Goal: Check status

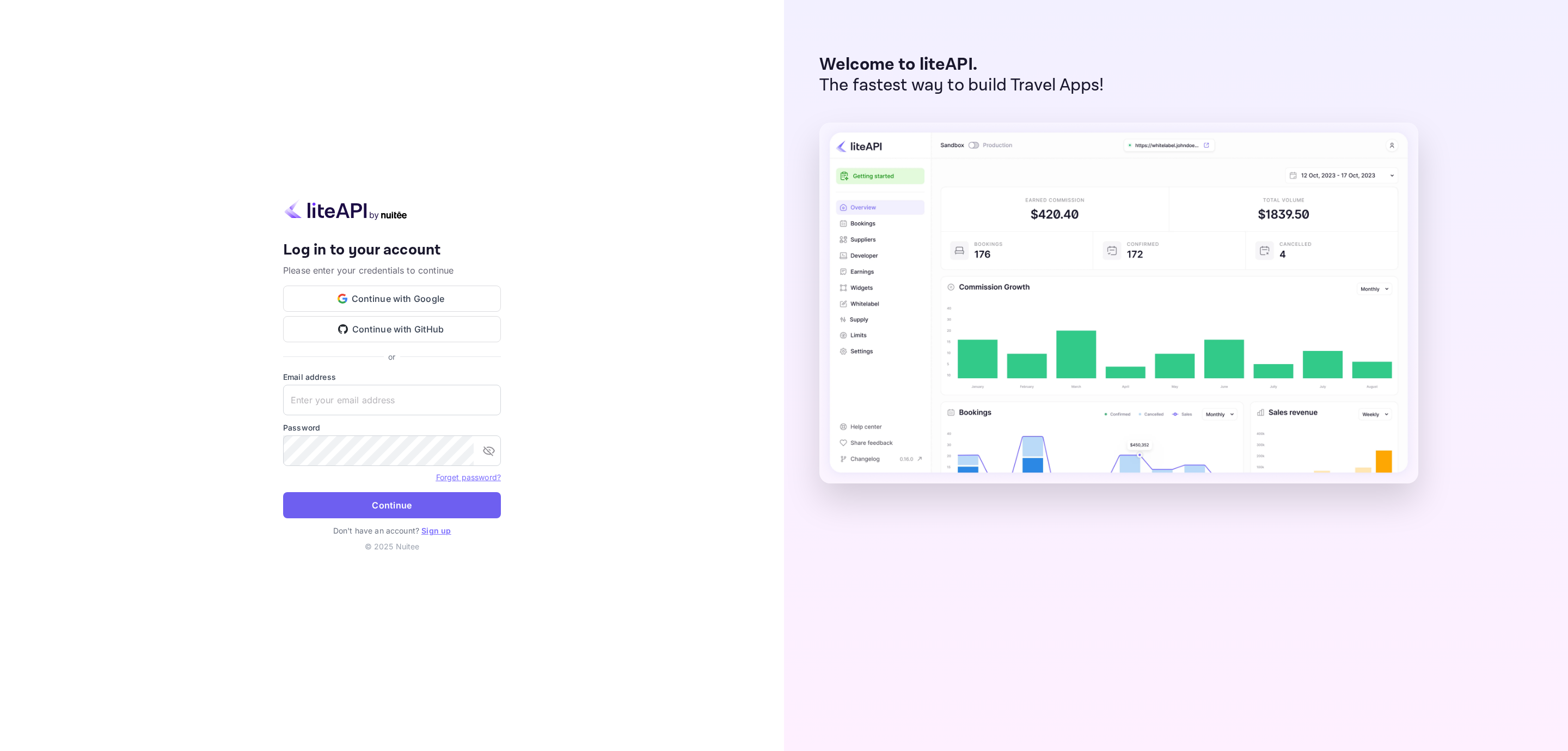
type input "[EMAIL_ADDRESS][DOMAIN_NAME]"
click at [415, 509] on button "Continue" at bounding box center [392, 505] width 218 height 26
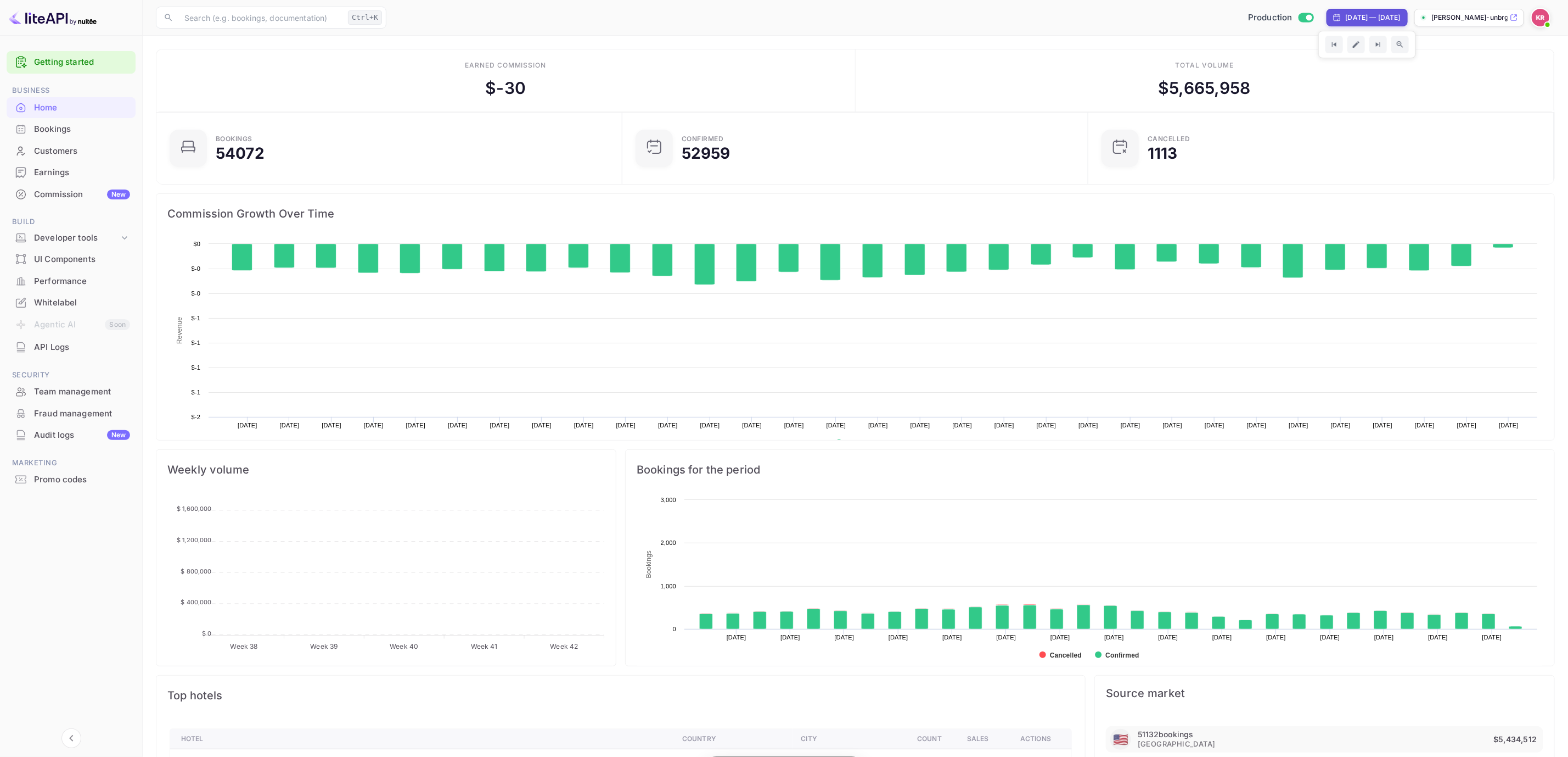
click at [1364, 13] on div "[DATE] — [DATE]" at bounding box center [1373, 18] width 55 height 10
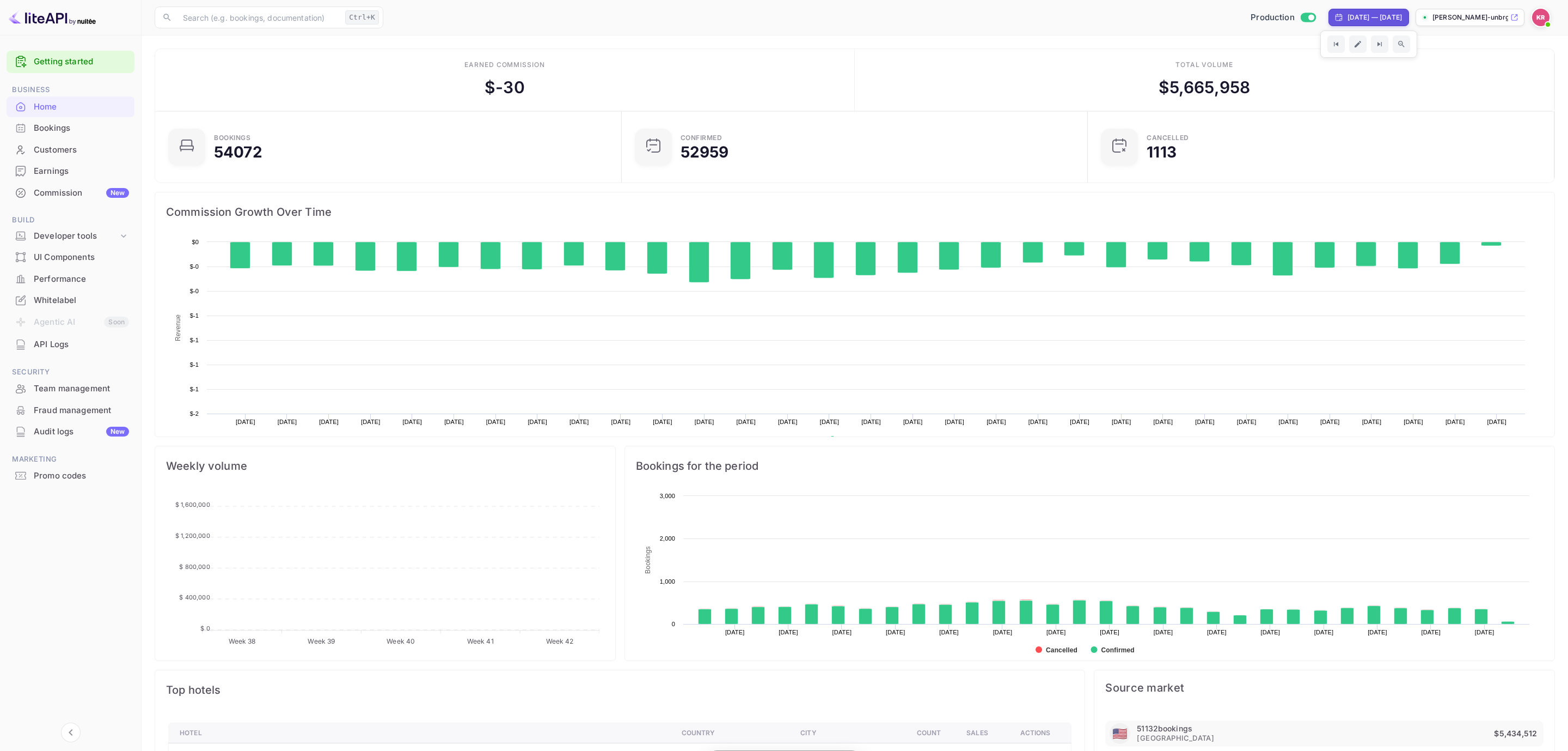
select select "8"
select select "2025"
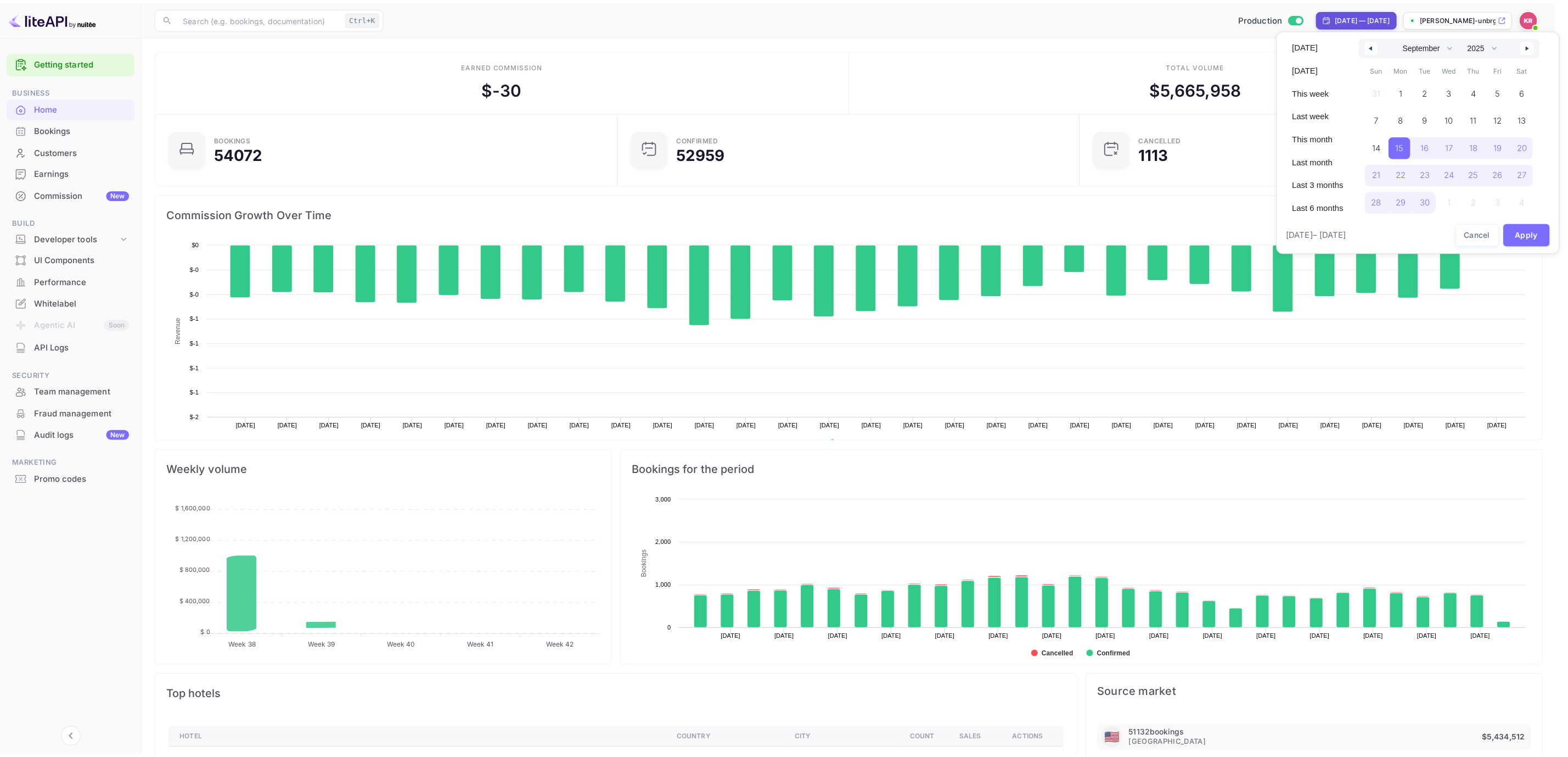
scroll to position [165, 447]
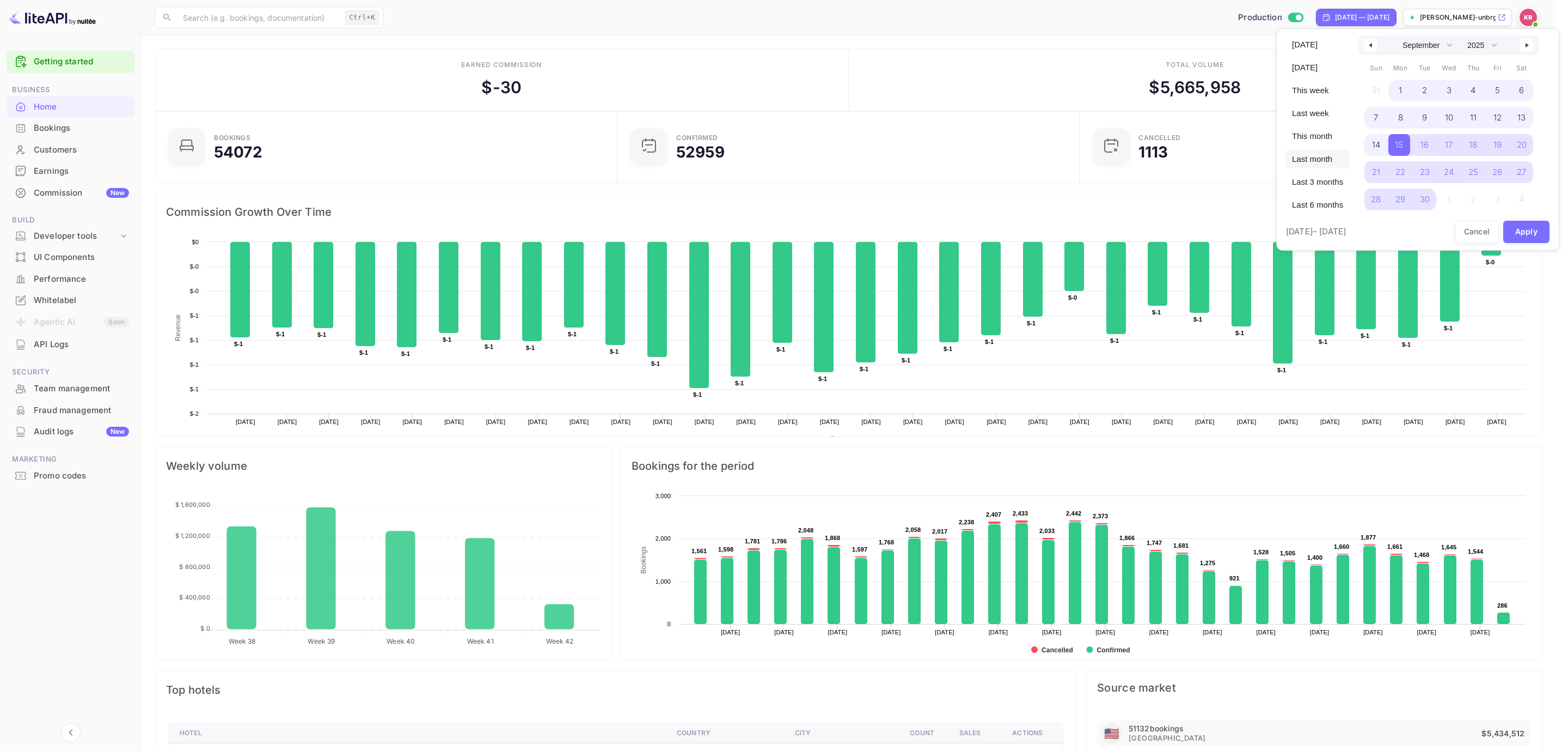
click at [1318, 162] on span "Last month" at bounding box center [1318, 159] width 65 height 18
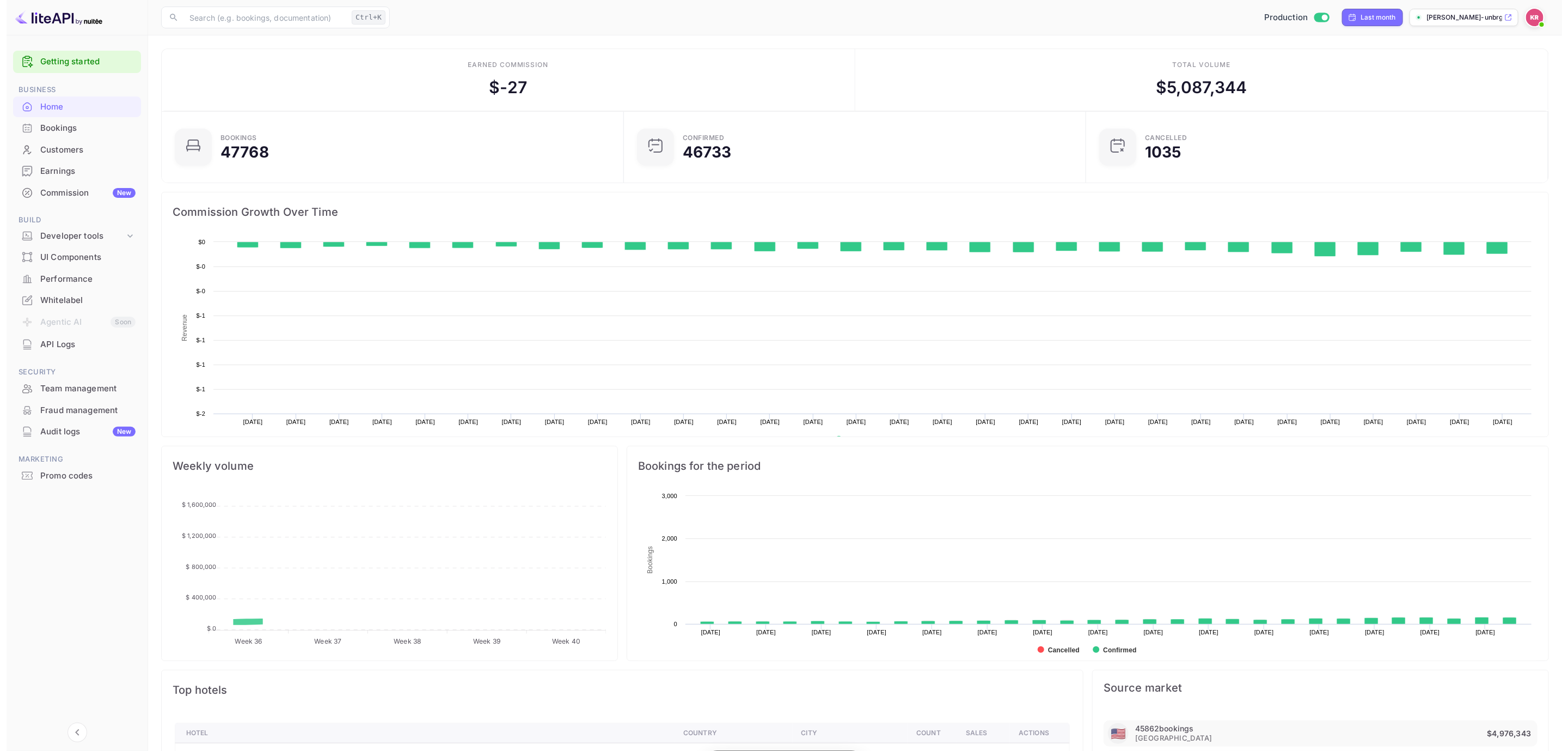
scroll to position [164, 443]
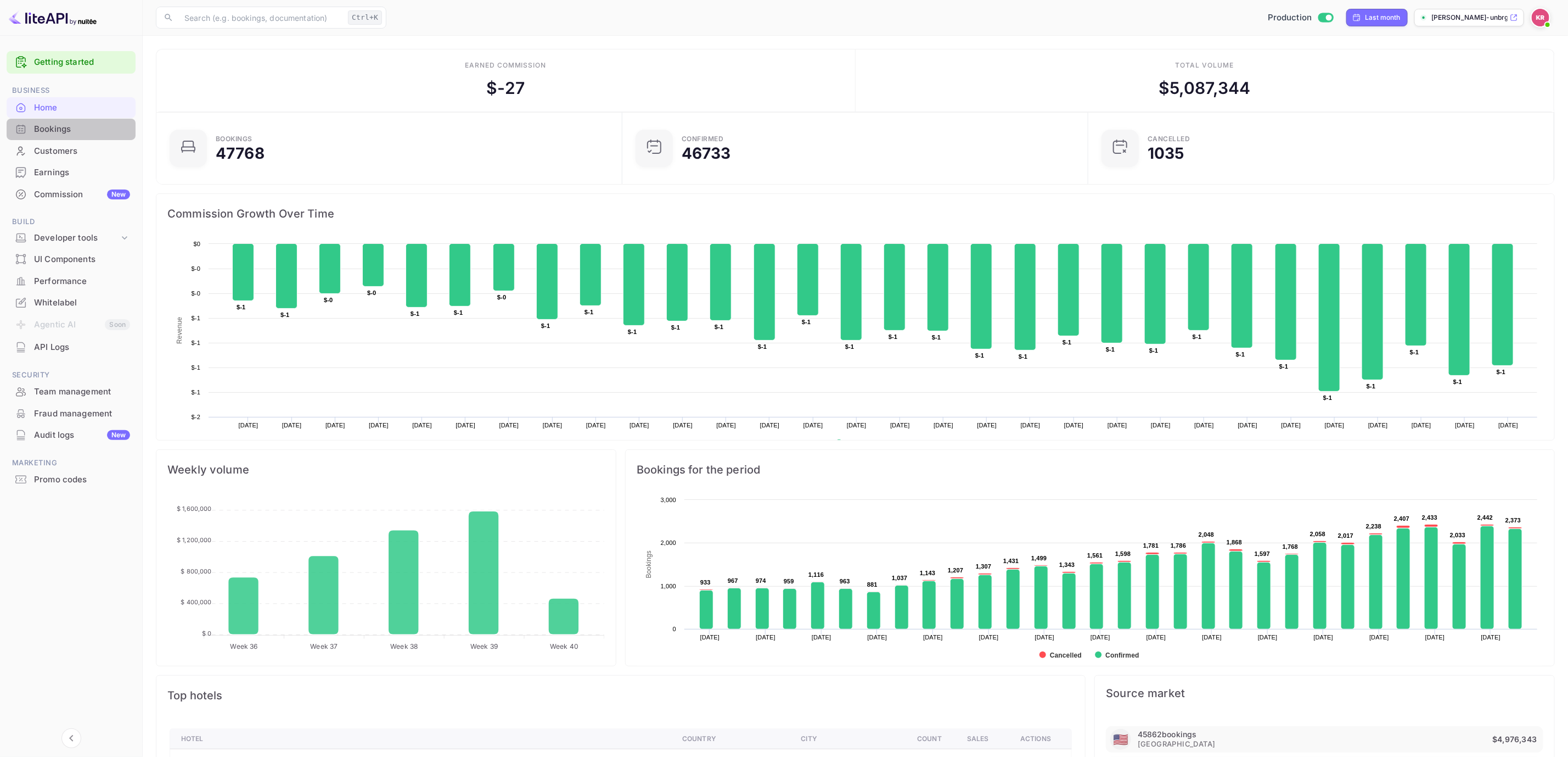
click at [48, 128] on div "Bookings" at bounding box center [82, 129] width 96 height 13
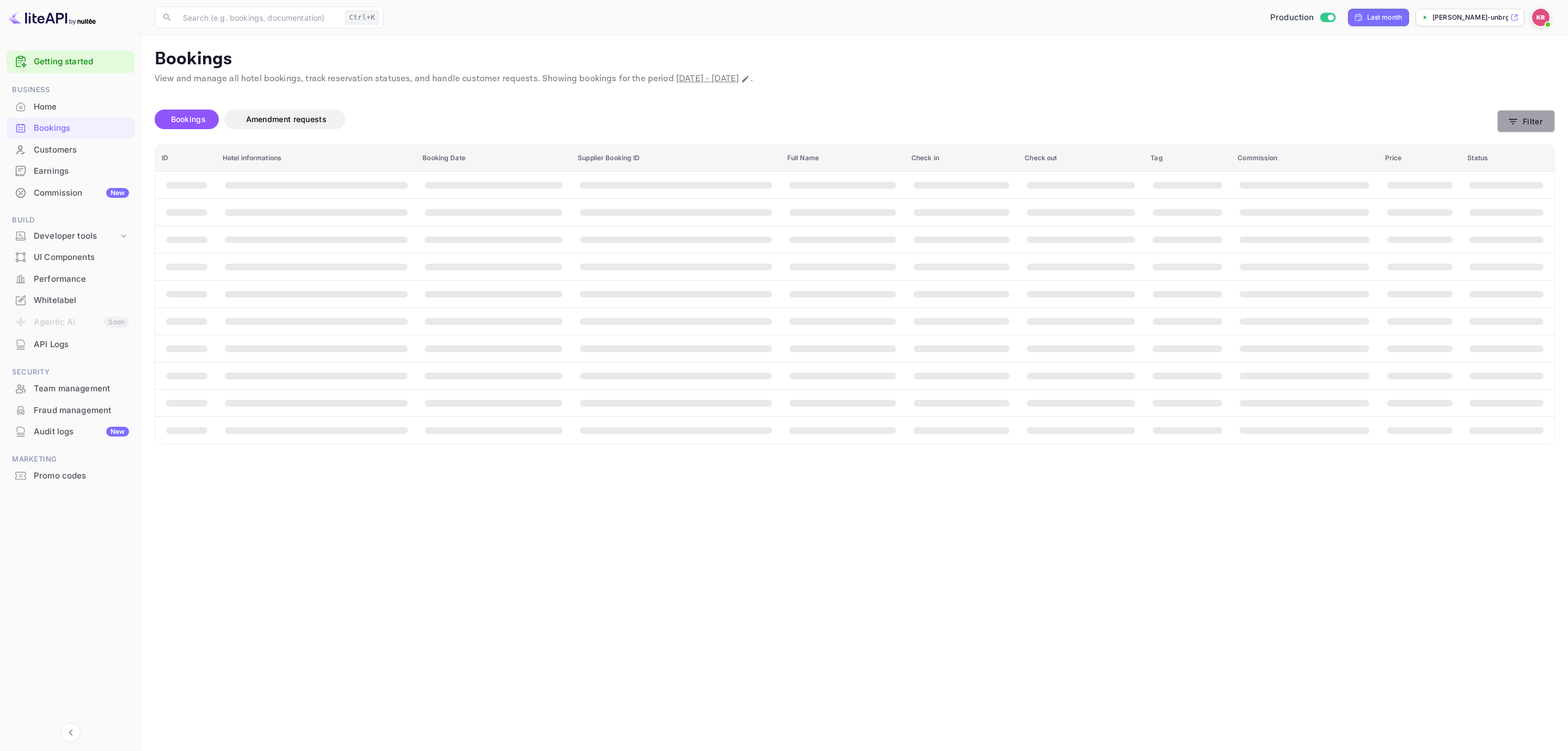
click at [1513, 120] on icon "button" at bounding box center [1513, 122] width 11 height 11
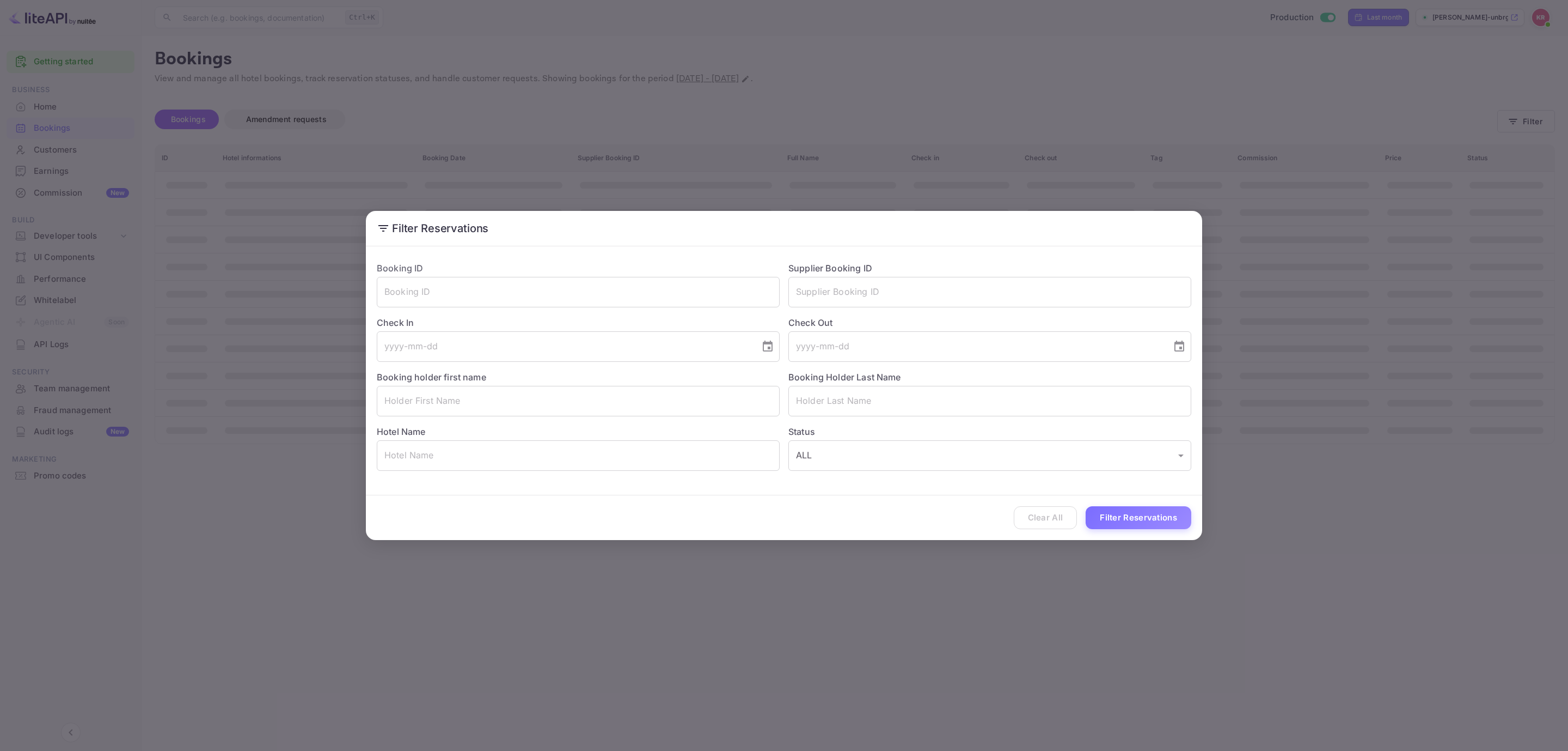
click at [490, 272] on div "Booking ID ​" at bounding box center [574, 280] width 411 height 54
click at [486, 285] on input "text" at bounding box center [578, 292] width 403 height 30
paste input "JI8mJhxgs"
type input "JI8mJhxgs"
click at [900, 298] on input "text" at bounding box center [990, 292] width 403 height 30
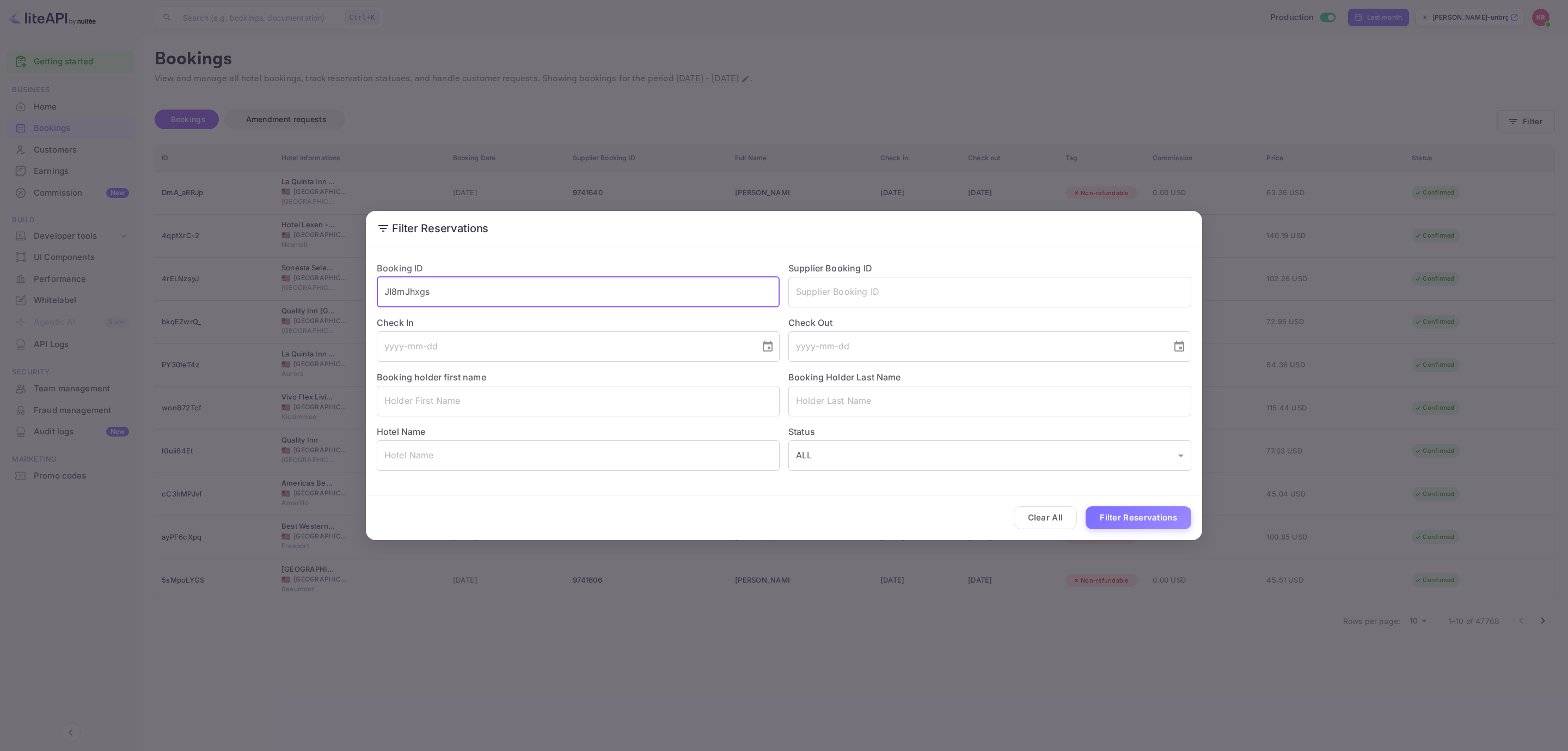
click at [663, 303] on input "JI8mJhxgs" at bounding box center [578, 292] width 403 height 30
click at [1121, 515] on button "Filter Reservations" at bounding box center [1139, 518] width 106 height 23
drag, startPoint x: 564, startPoint y: 293, endPoint x: 270, endPoint y: 311, distance: 294.6
click at [270, 309] on div "Filter Reservations Booking ID JI8mJhxgs ​ Supplier Booking ID ​ Check In ​ Che…" at bounding box center [784, 375] width 1568 height 751
click at [903, 289] on input "text" at bounding box center [990, 292] width 403 height 30
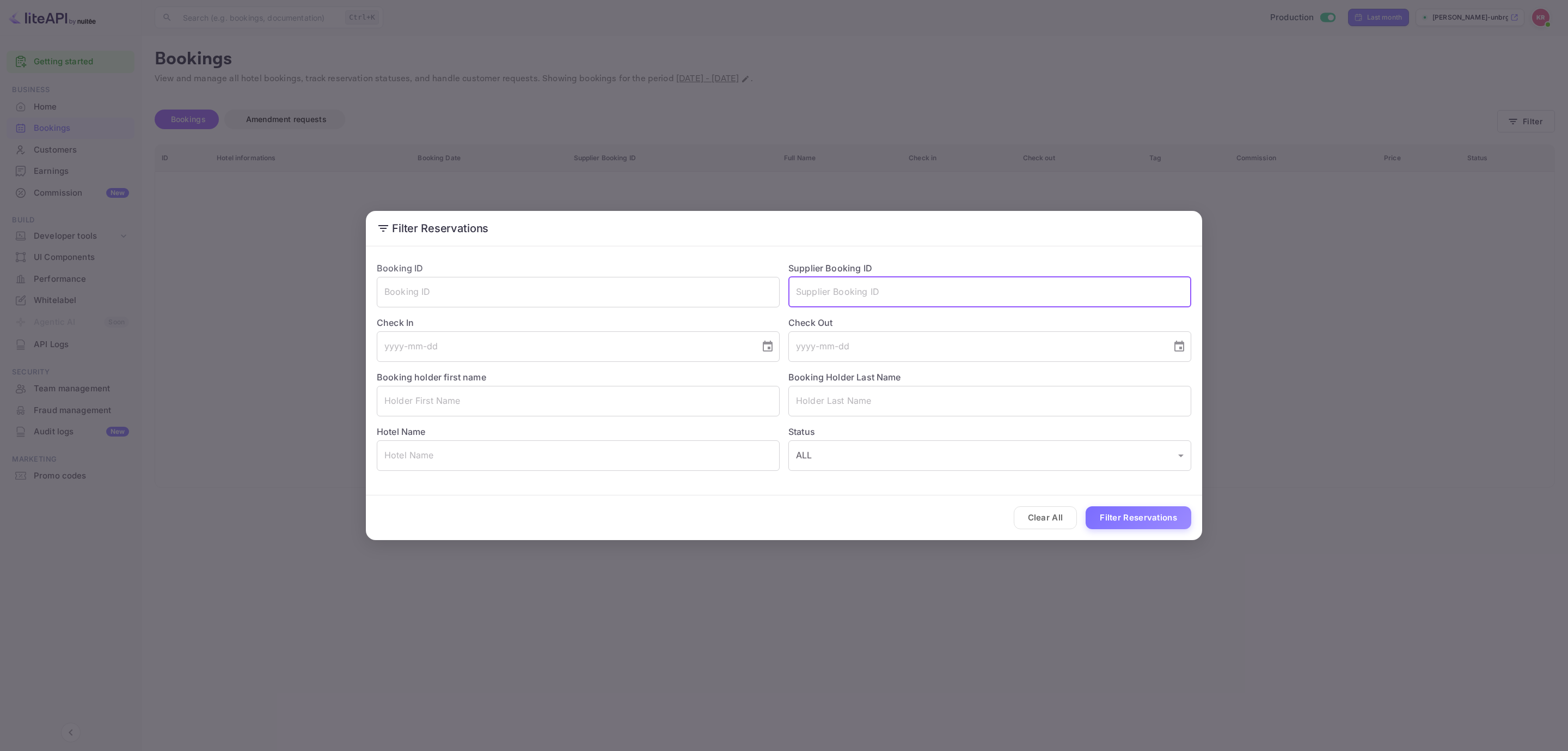
paste input "[PERSON_NAME]"
type input "[PERSON_NAME]"
drag, startPoint x: 872, startPoint y: 297, endPoint x: 624, endPoint y: 312, distance: 248.5
click at [624, 312] on div "Booking ID ​ Supplier Booking ID [PERSON_NAME] May ​ Check In ​ Check Out ​ Boo…" at bounding box center [780, 362] width 823 height 218
click at [582, 390] on input "text" at bounding box center [578, 401] width 403 height 30
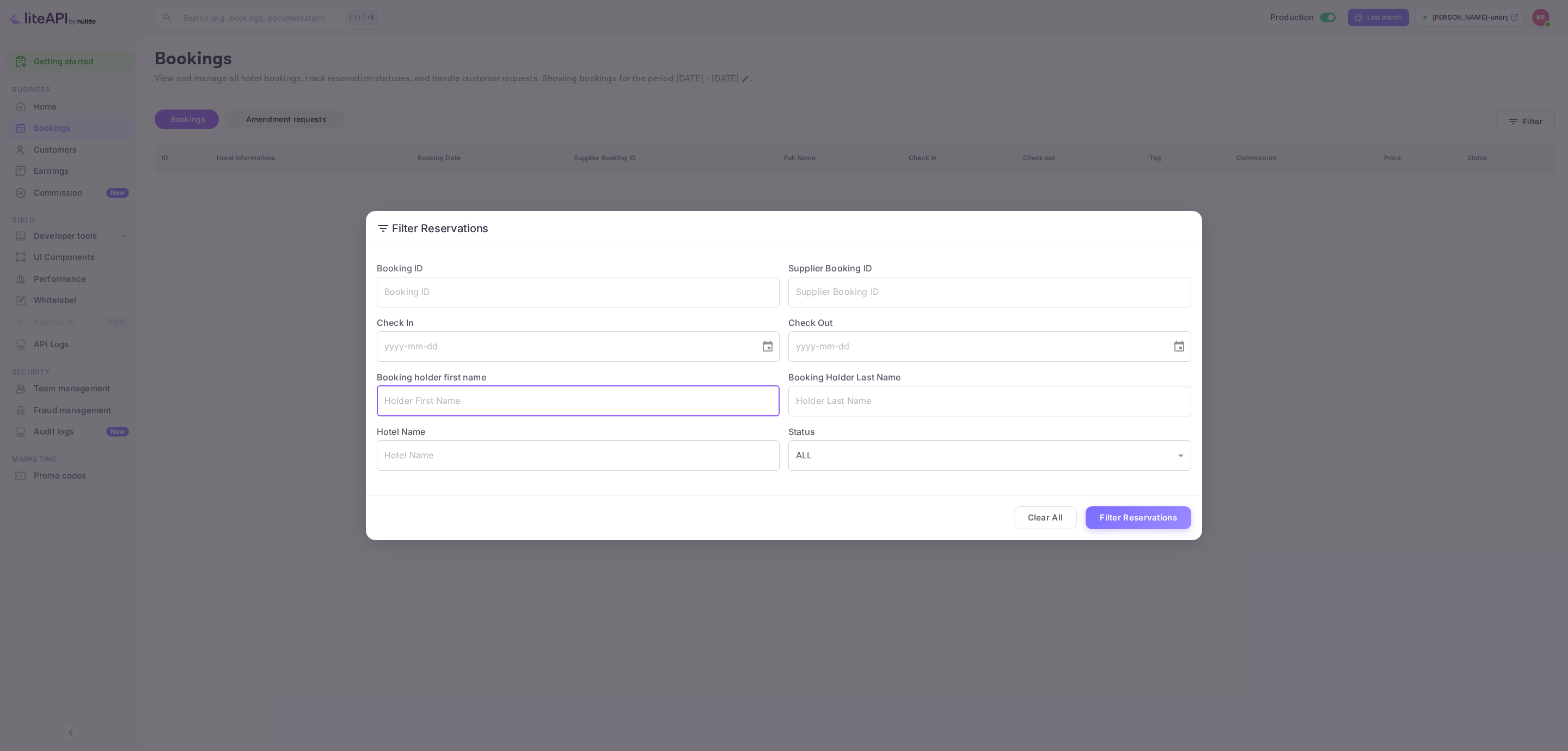
paste input "[PERSON_NAME]"
drag, startPoint x: 426, startPoint y: 402, endPoint x: 574, endPoint y: 400, distance: 148.0
click at [574, 400] on input "[PERSON_NAME]" at bounding box center [578, 401] width 403 height 30
type input "[PERSON_NAME]"
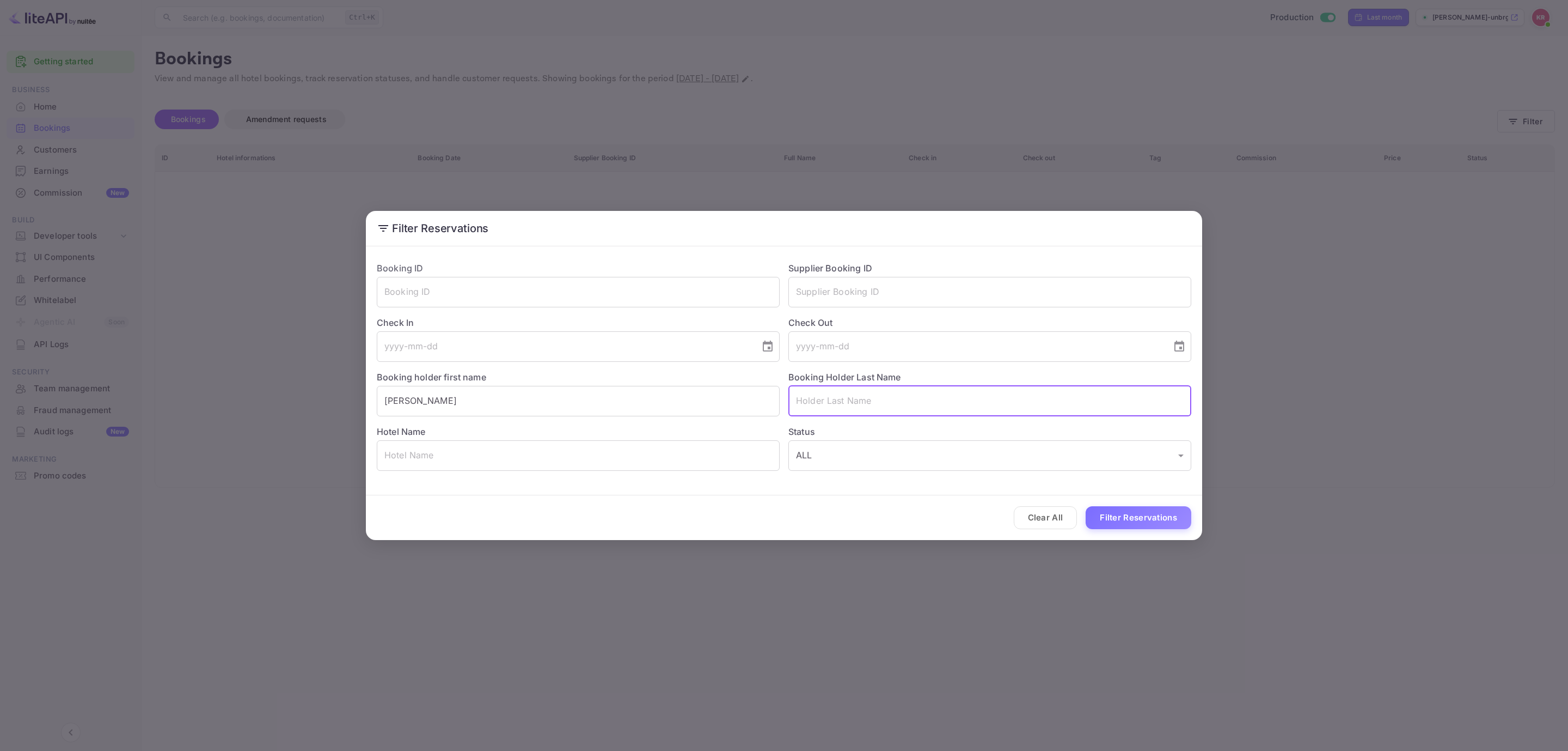
click at [971, 411] on input "text" at bounding box center [990, 401] width 403 height 30
paste input "May"
type input "May"
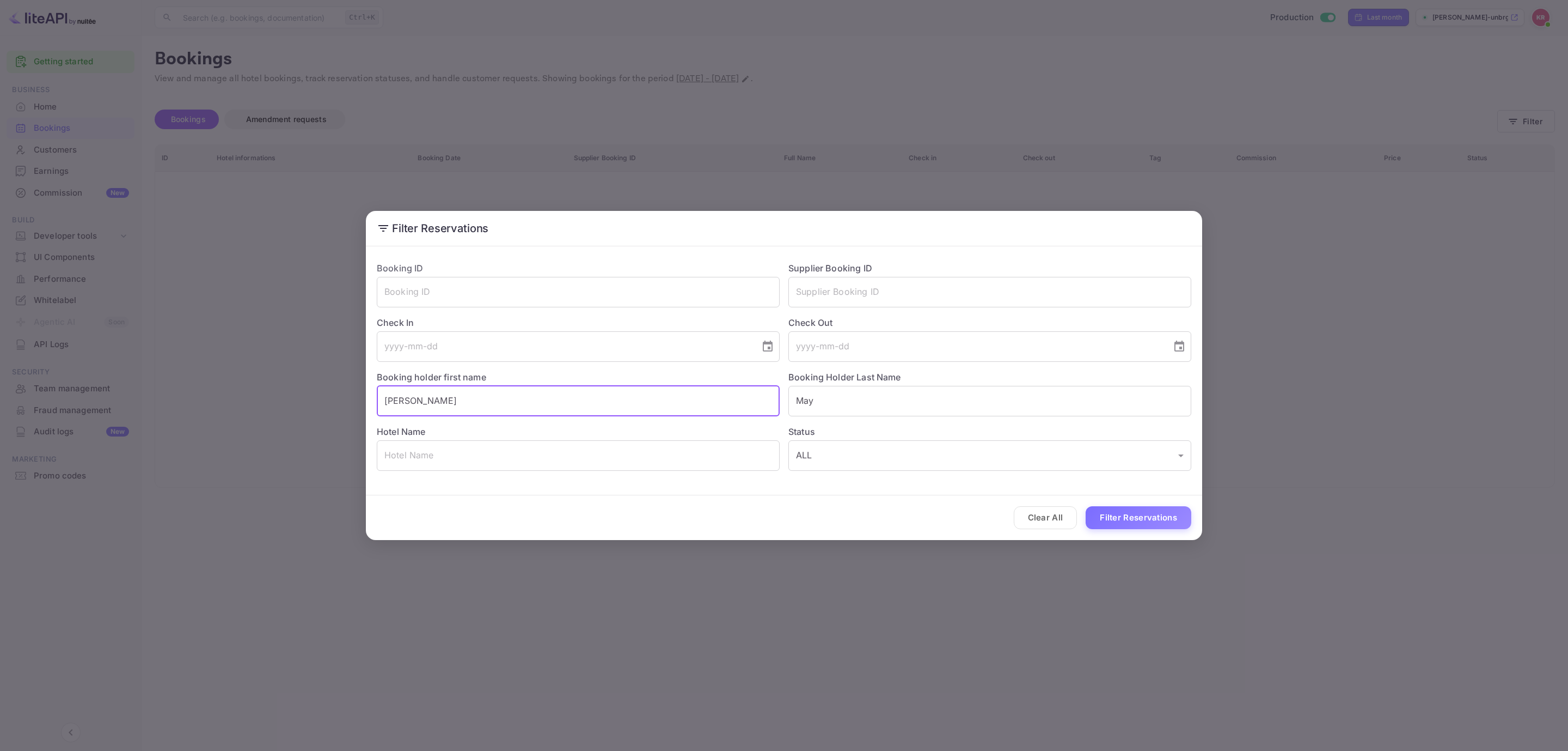
click at [505, 388] on input "[PERSON_NAME]" at bounding box center [578, 401] width 403 height 30
type input "[PERSON_NAME]"
click at [1127, 518] on button "Filter Reservations" at bounding box center [1139, 518] width 106 height 23
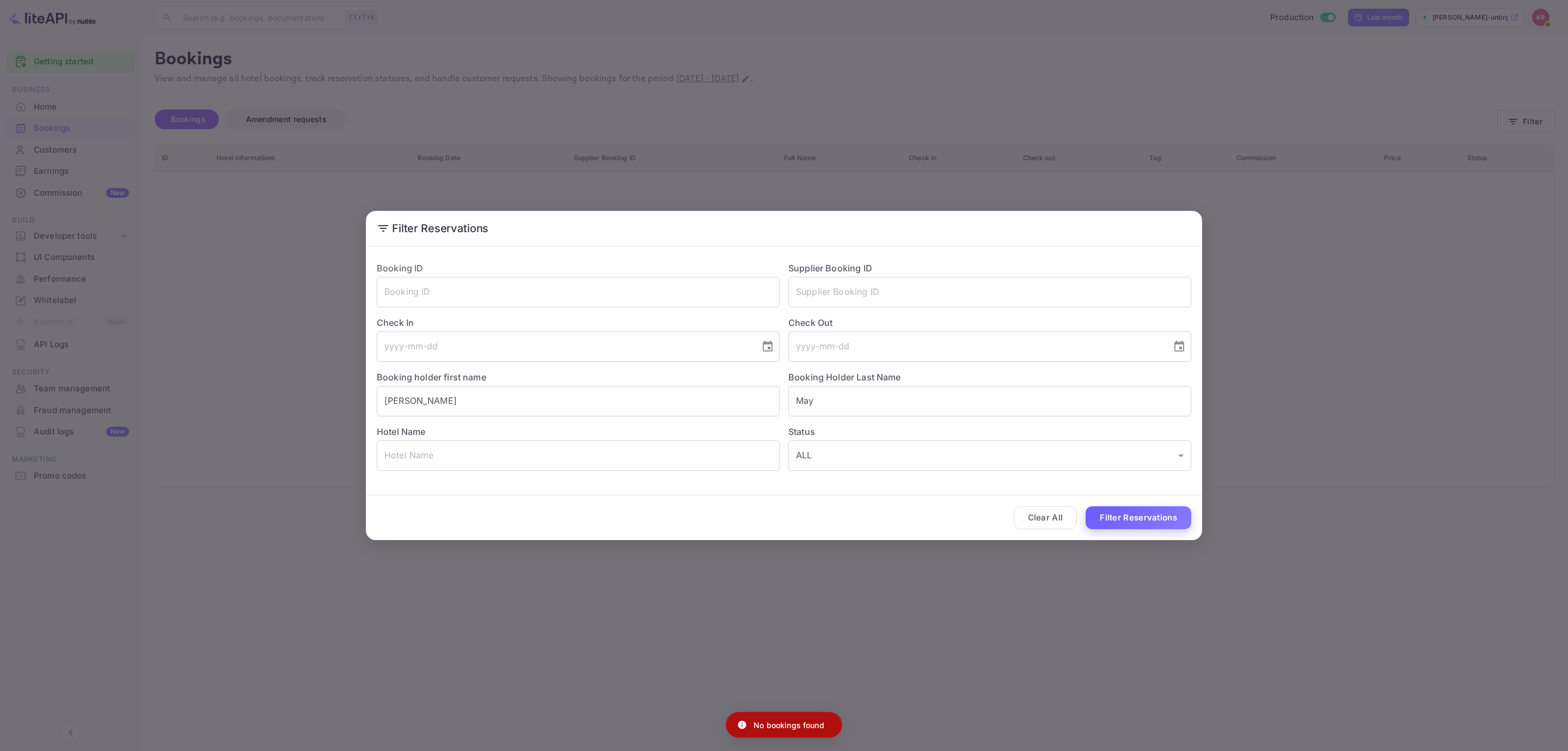
click at [1152, 517] on button "Filter Reservations" at bounding box center [1139, 518] width 106 height 23
click at [833, 668] on div "Filter Reservations Booking ID ​ Supplier Booking ID ​ Check In ​ Check Out ​ B…" at bounding box center [784, 375] width 1568 height 751
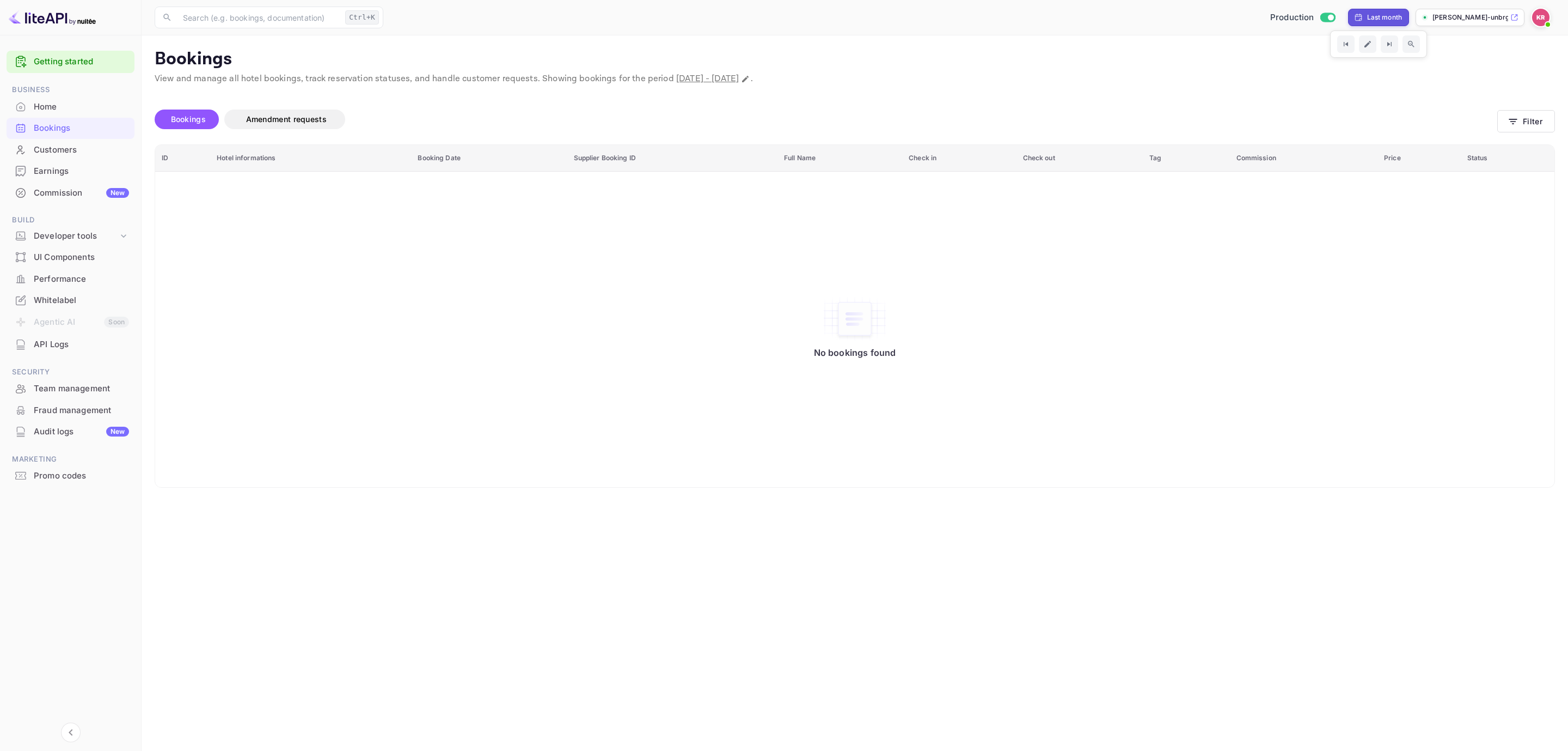
click at [1377, 18] on div "Last month" at bounding box center [1385, 18] width 35 height 10
select select "8"
select select "2025"
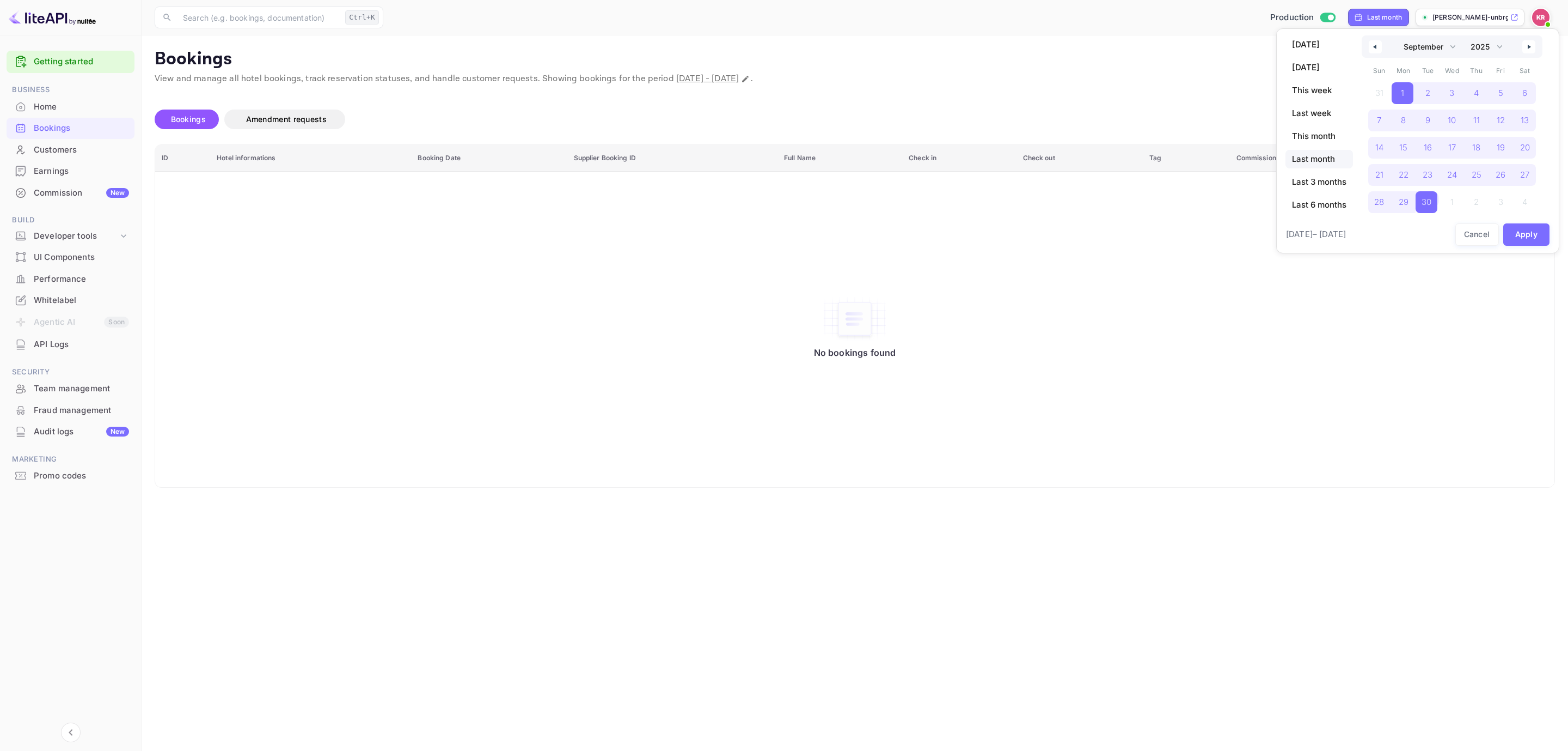
click at [1389, 15] on div at bounding box center [784, 375] width 1568 height 751
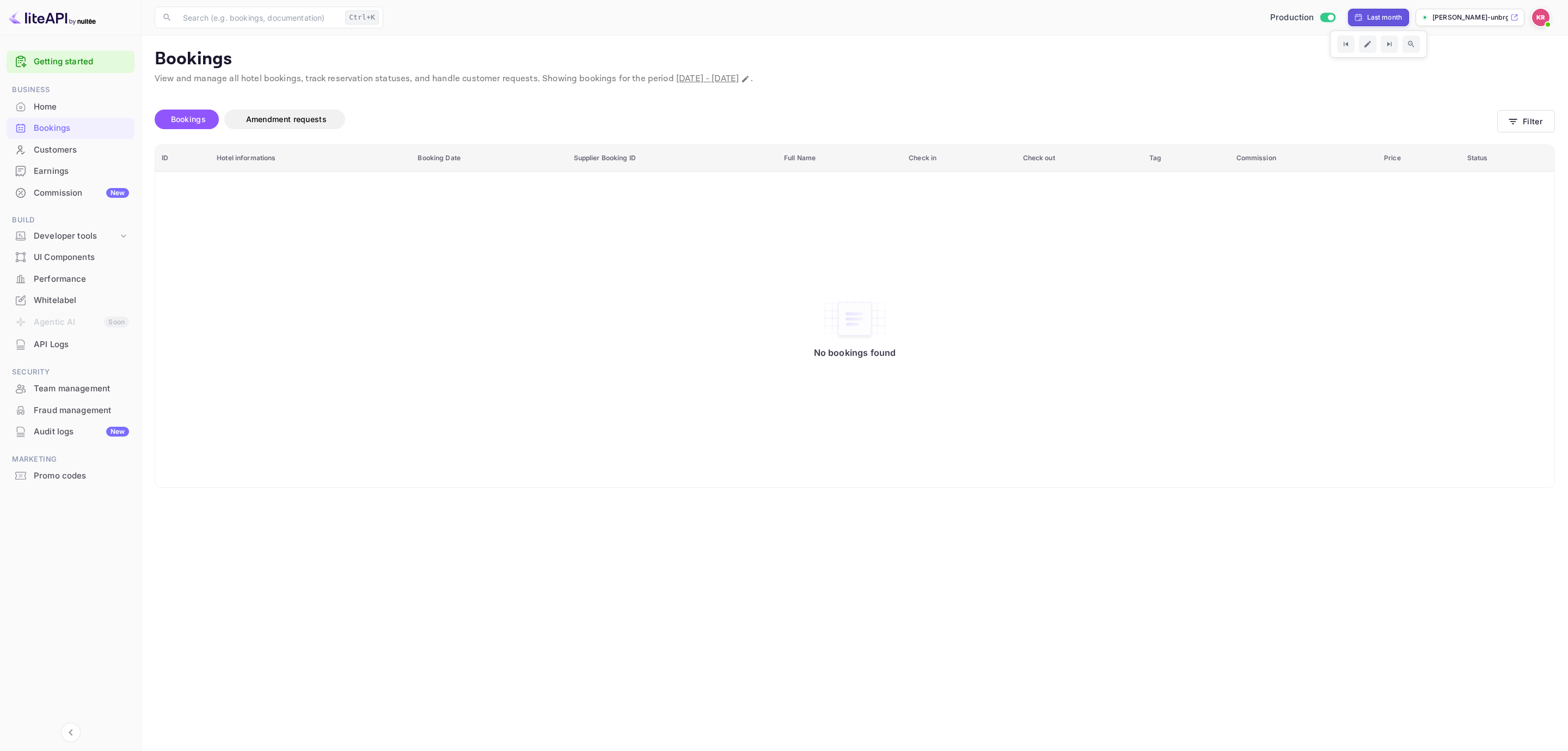
click at [1393, 15] on div "Last month" at bounding box center [1385, 18] width 35 height 10
select select "8"
select select "2025"
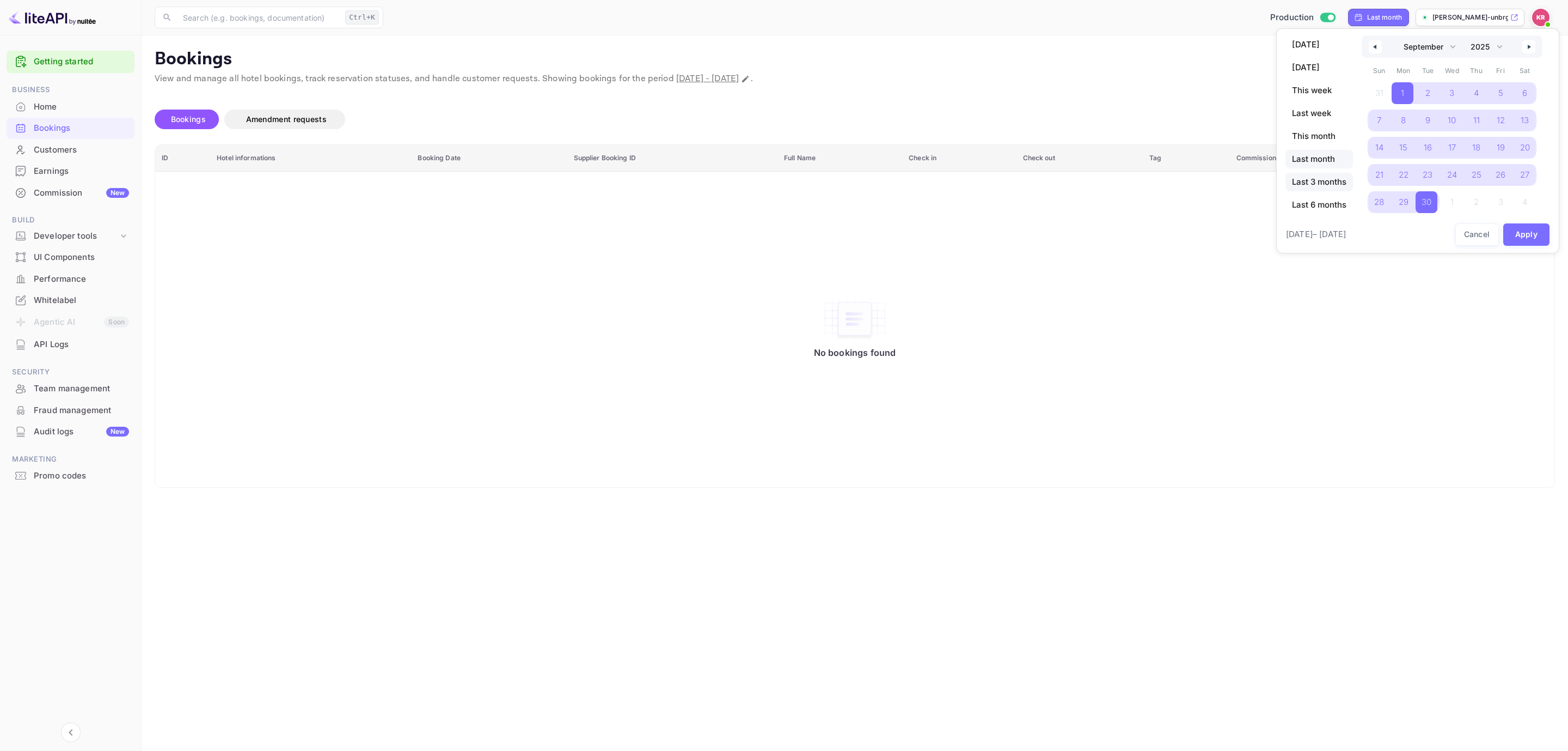
click at [1336, 178] on span "Last 3 months" at bounding box center [1319, 182] width 68 height 18
select select "6"
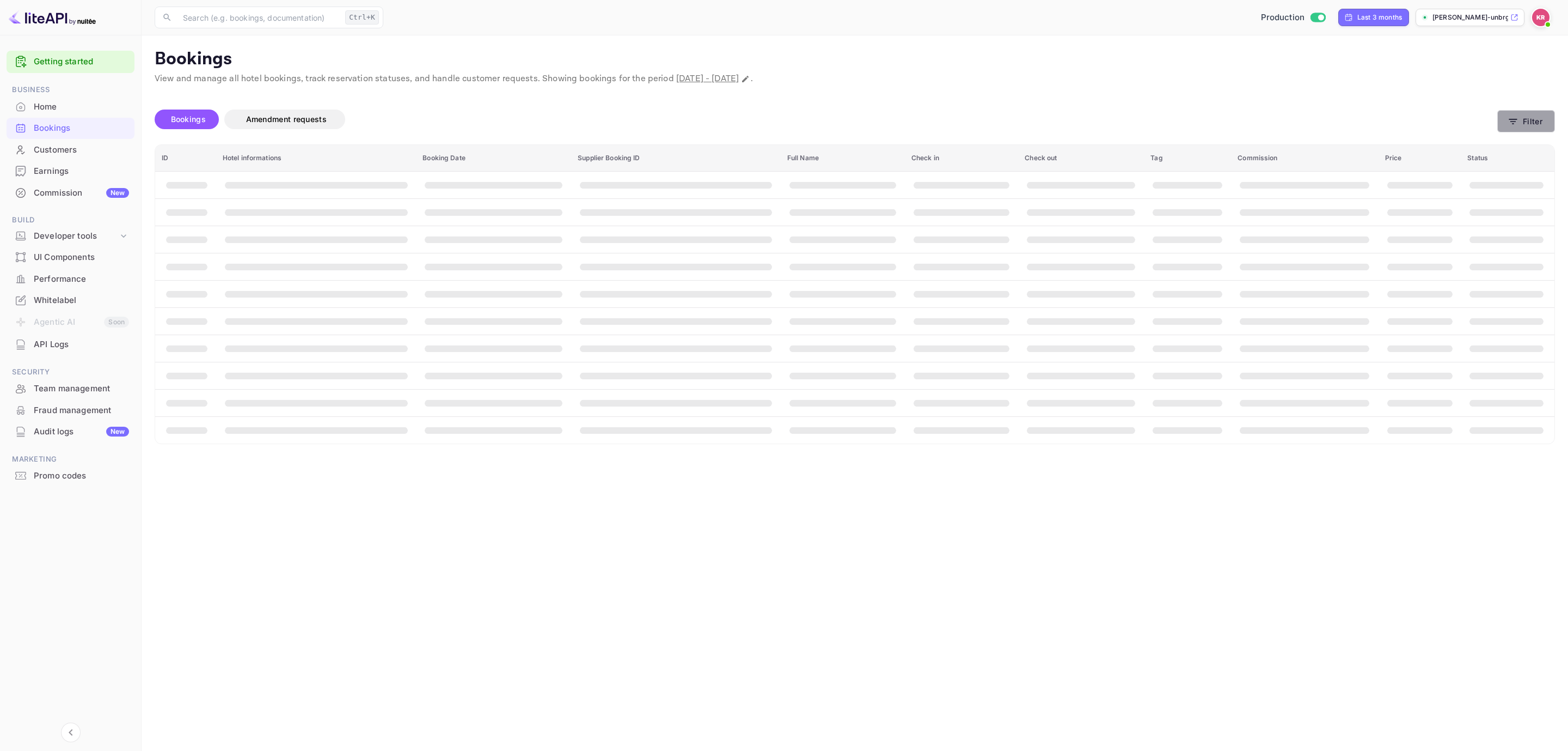
click at [1508, 119] on icon "button" at bounding box center [1513, 122] width 11 height 11
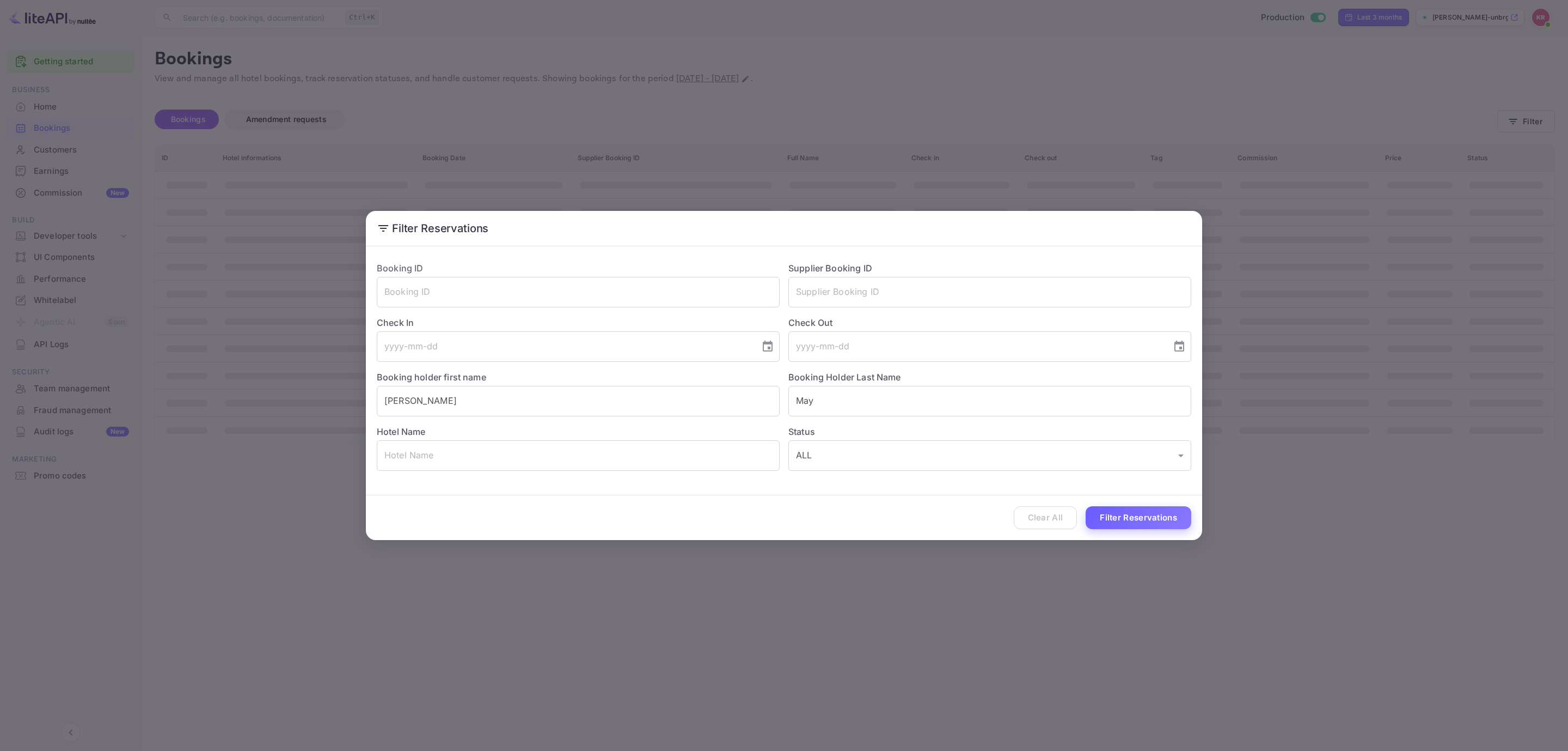
drag, startPoint x: 1140, startPoint y: 502, endPoint x: 1140, endPoint y: 509, distance: 7.0
click at [1139, 502] on div "Clear All Filter Reservations" at bounding box center [784, 518] width 836 height 45
click at [1141, 510] on button "Filter Reservations" at bounding box center [1139, 518] width 106 height 23
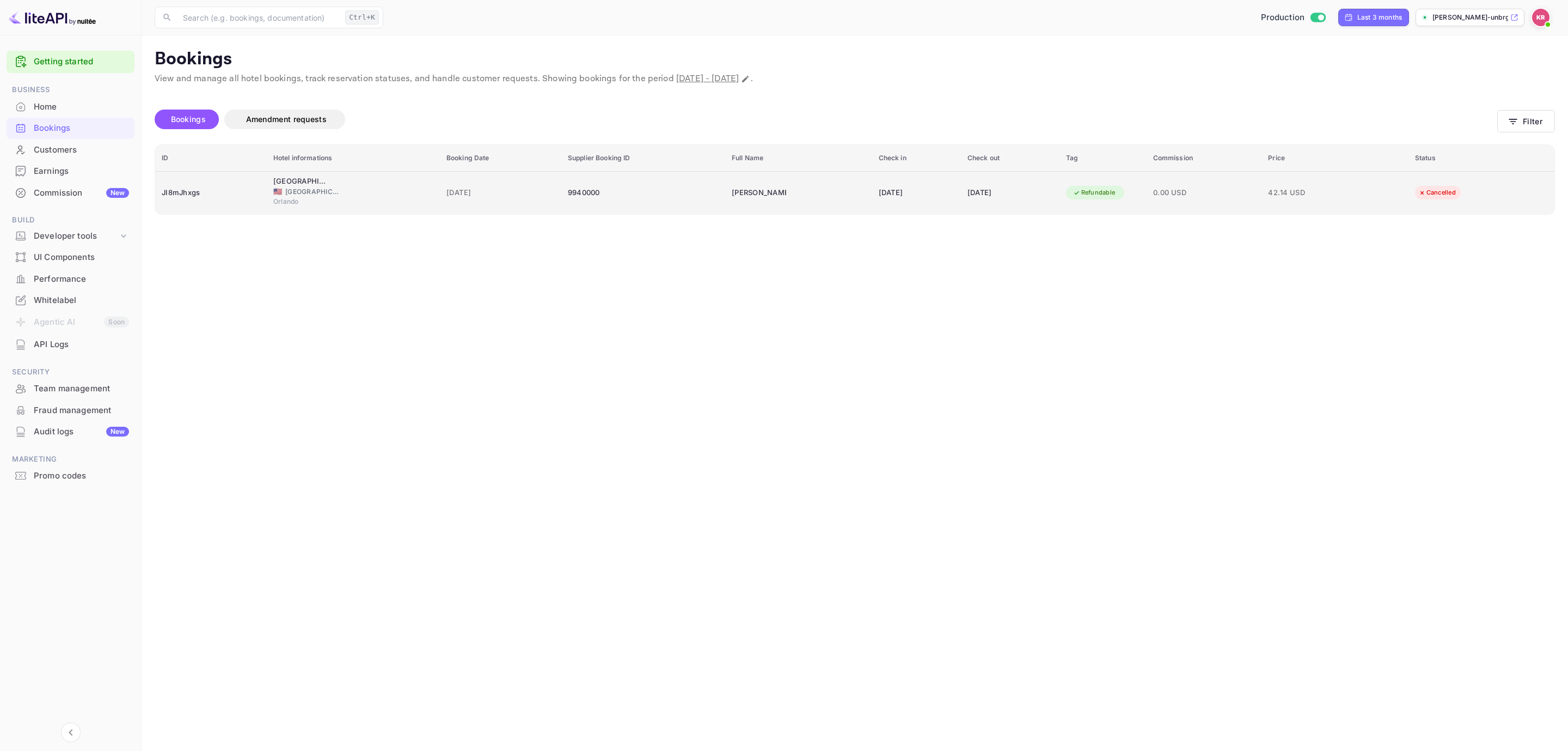
click at [1053, 197] on div "[DATE]" at bounding box center [1010, 192] width 85 height 18
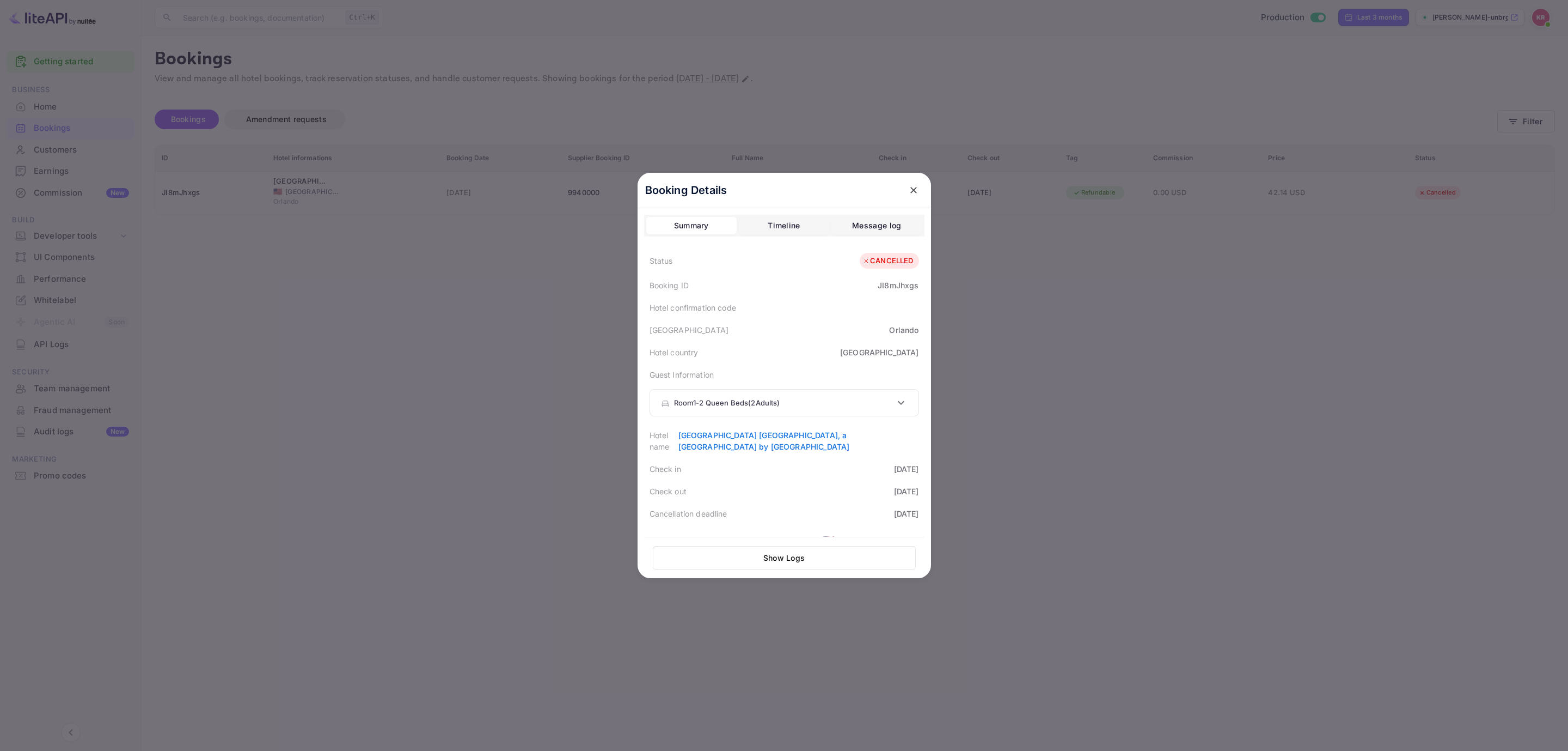
drag, startPoint x: 910, startPoint y: 190, endPoint x: 870, endPoint y: 183, distance: 40.6
click at [904, 190] on button "close" at bounding box center [914, 190] width 19 height 19
